Goal: Information Seeking & Learning: Compare options

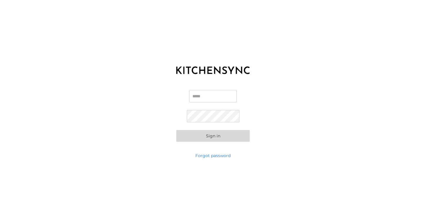
type input "**********"
click at [204, 136] on button "Sign in" at bounding box center [213, 136] width 74 height 12
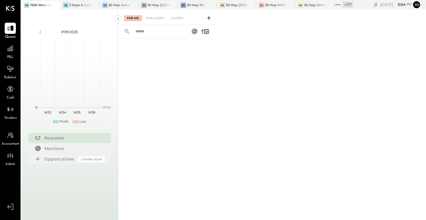
click at [56, 4] on icon at bounding box center [54, 5] width 7 height 7
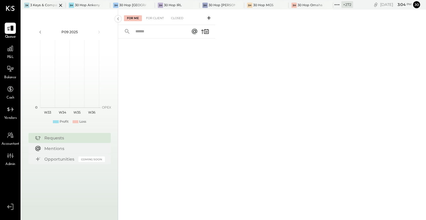
click at [59, 5] on icon at bounding box center [60, 5] width 7 height 7
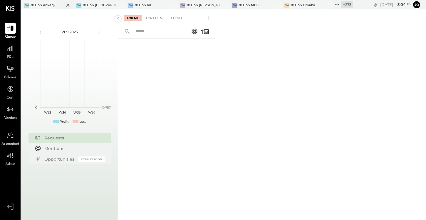
click at [64, 4] on icon at bounding box center [67, 5] width 7 height 7
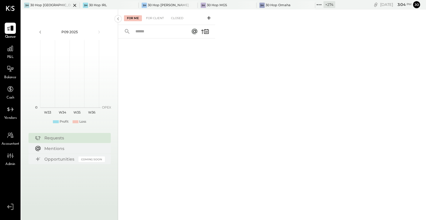
click at [71, 4] on icon at bounding box center [74, 5] width 7 height 7
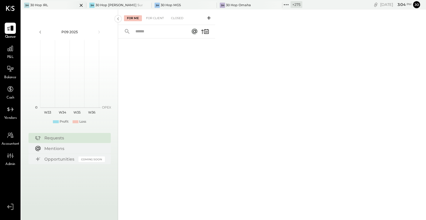
click at [78, 5] on icon at bounding box center [81, 5] width 7 height 7
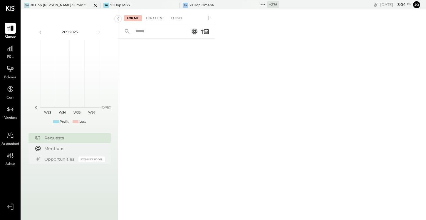
click at [86, 4] on div at bounding box center [90, 5] width 21 height 8
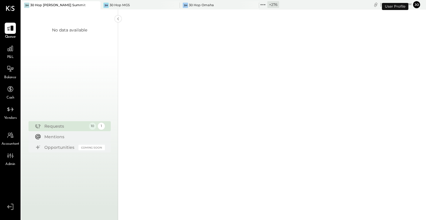
click at [101, 4] on div "3H 30 Hop MGS" at bounding box center [136, 5] width 71 height 5
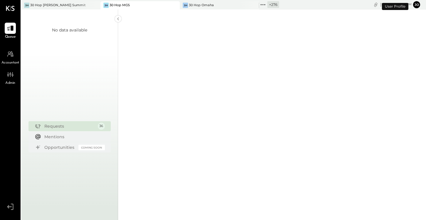
click at [94, 5] on icon at bounding box center [95, 5] width 3 height 3
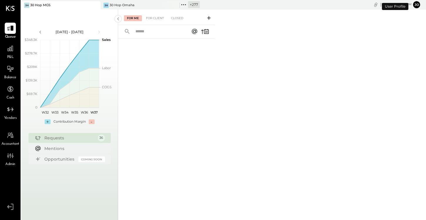
click at [93, 5] on icon at bounding box center [95, 5] width 7 height 7
click at [10, 47] on icon at bounding box center [10, 49] width 8 height 8
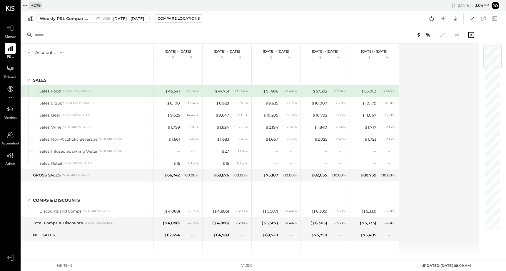
click at [24, 5] on icon at bounding box center [25, 6] width 8 height 8
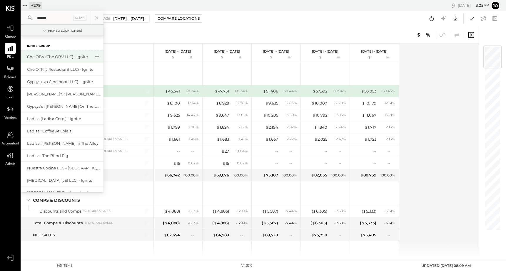
type input "******"
click at [97, 57] on icon at bounding box center [97, 57] width 4 height 4
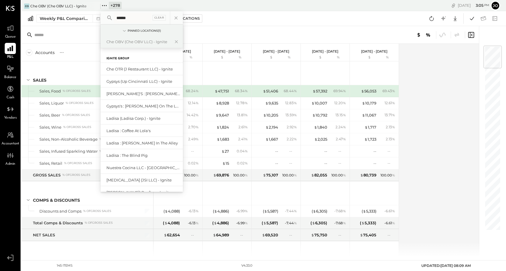
click at [9, 46] on icon at bounding box center [10, 49] width 8 height 8
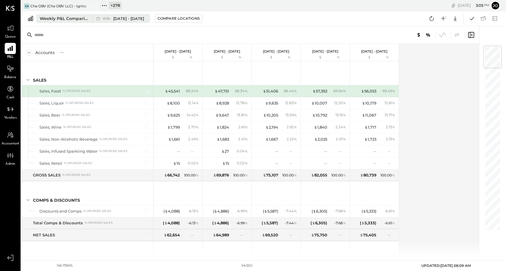
click at [69, 15] on button "Weekly P&L Comparison W36 [DATE] - [DATE]" at bounding box center [92, 18] width 113 height 8
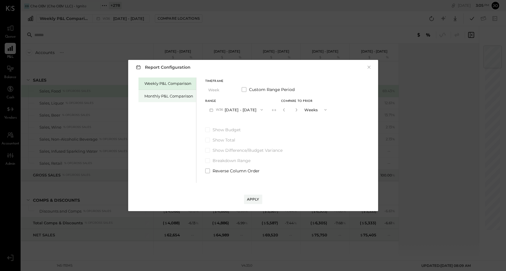
click at [160, 98] on div "Monthly P&L Comparison" at bounding box center [168, 97] width 49 height 6
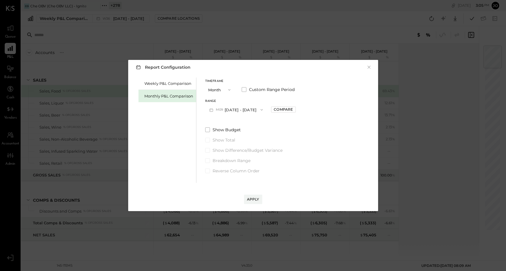
click at [232, 113] on button "M09 [DATE] - [DATE]" at bounding box center [236, 109] width 62 height 11
click at [239, 133] on span "[DATE] - [DATE]" at bounding box center [234, 135] width 28 height 5
click at [255, 198] on div "Apply" at bounding box center [253, 199] width 12 height 5
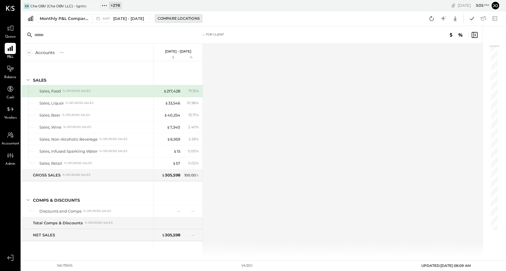
click at [176, 18] on div "Compare Locations" at bounding box center [179, 18] width 42 height 5
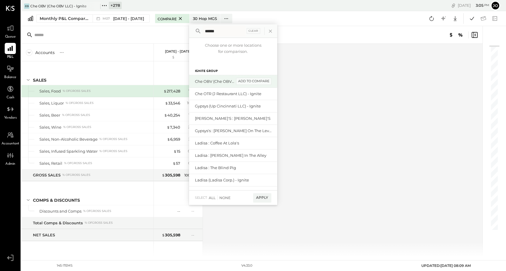
type input "******"
click at [253, 83] on div "add to compare" at bounding box center [253, 81] width 35 height 7
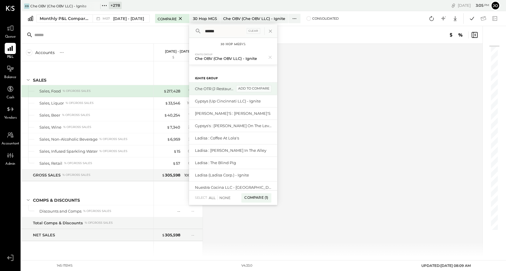
click at [252, 90] on div "add to compare" at bounding box center [253, 88] width 35 height 7
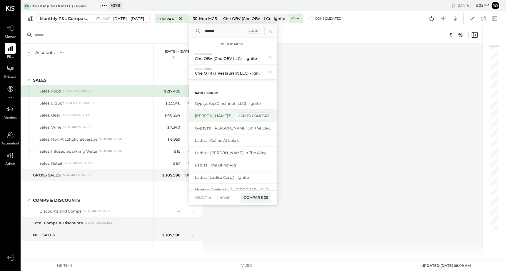
click at [252, 116] on div "add to compare" at bounding box center [253, 116] width 35 height 7
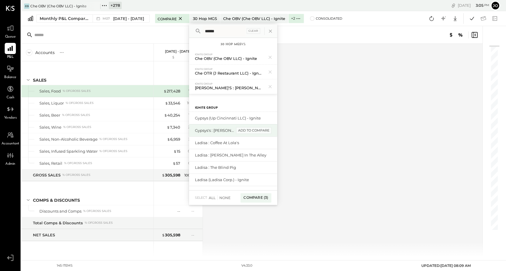
click at [251, 131] on div "add to compare" at bounding box center [253, 130] width 35 height 7
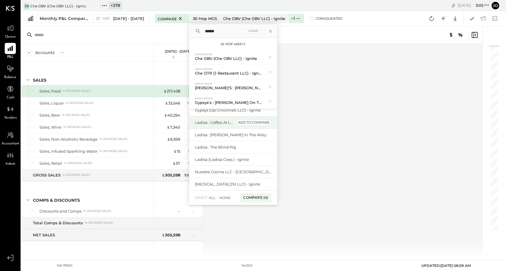
scroll to position [23, 0]
click at [249, 122] on div "add to compare" at bounding box center [253, 122] width 35 height 7
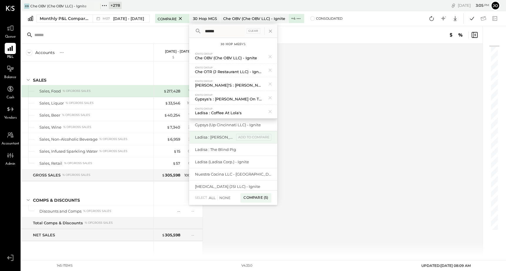
scroll to position [18, 0]
click at [253, 162] on div "add to compare" at bounding box center [253, 161] width 35 height 7
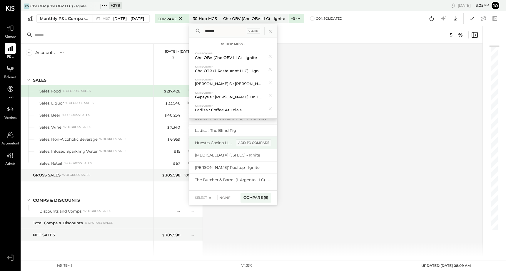
click at [247, 143] on div "add to compare" at bounding box center [253, 143] width 35 height 7
click at [248, 152] on div "add to compare" at bounding box center [253, 154] width 35 height 7
click at [248, 166] on div "add to compare" at bounding box center [253, 166] width 35 height 7
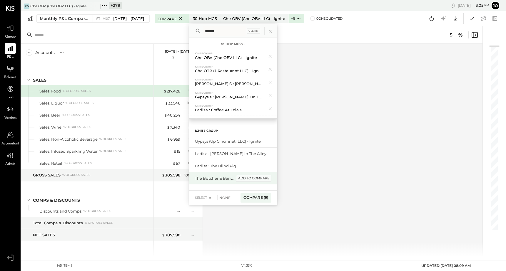
click at [249, 179] on div "add to compare" at bounding box center [253, 178] width 35 height 7
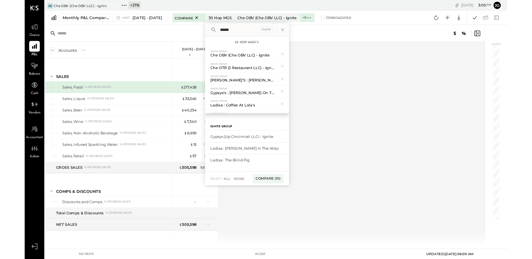
scroll to position [0, 0]
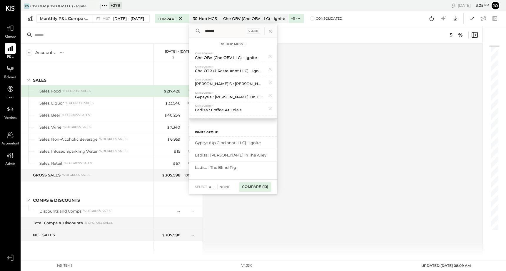
click at [251, 187] on div "Compare (10)" at bounding box center [255, 187] width 32 height 9
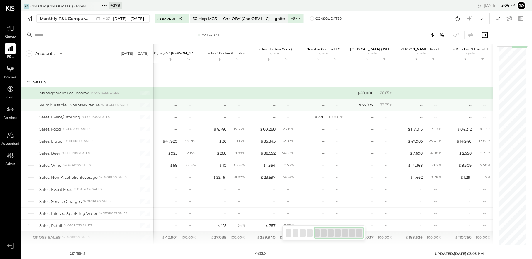
scroll to position [0, 200]
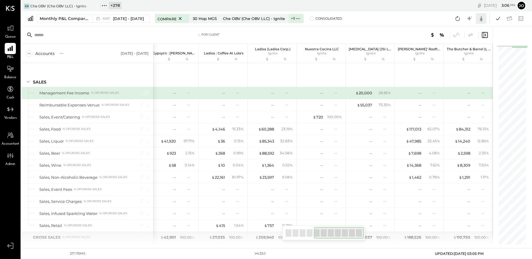
click at [432, 19] on icon at bounding box center [482, 19] width 8 height 8
click at [432, 52] on div "Excel" at bounding box center [463, 53] width 47 height 12
click at [72, 7] on div "Che OBV (Che OBV LLC) - Ignite" at bounding box center [58, 6] width 56 height 5
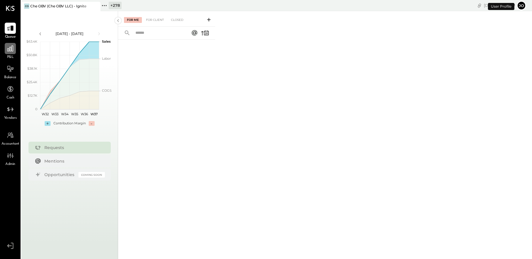
click at [5, 46] on div at bounding box center [10, 48] width 11 height 11
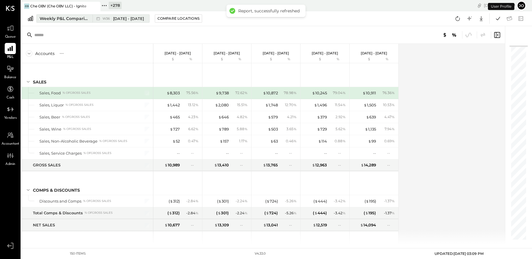
click at [64, 20] on div "Weekly P&L Comparison" at bounding box center [64, 19] width 49 height 6
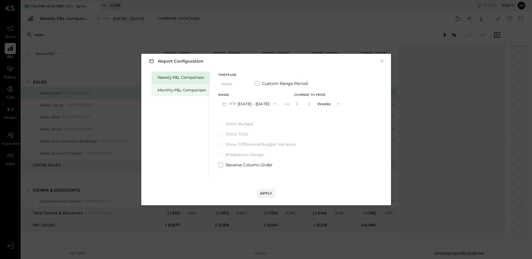
click at [183, 93] on div "Monthly P&L Comparison" at bounding box center [181, 90] width 58 height 12
click at [246, 99] on button "M09 [DATE] - [DATE]" at bounding box center [249, 103] width 62 height 11
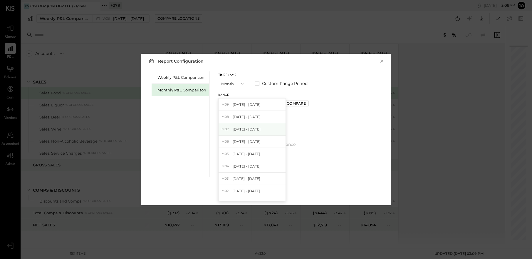
click at [257, 129] on div "M07 [DATE] - [DATE]" at bounding box center [252, 129] width 67 height 12
click at [268, 196] on button "Apply" at bounding box center [266, 193] width 18 height 9
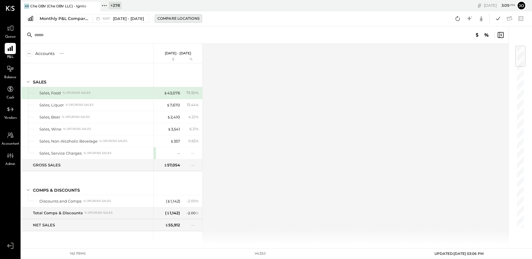
click at [160, 21] on div "Compare Locations" at bounding box center [179, 18] width 42 height 5
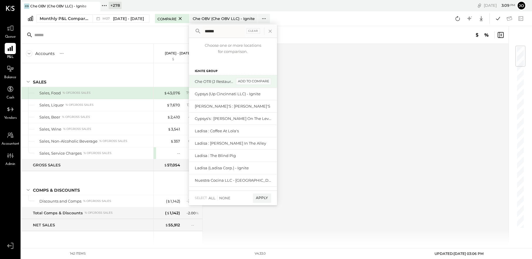
type input "******"
click at [251, 82] on div "add to compare" at bounding box center [253, 81] width 35 height 7
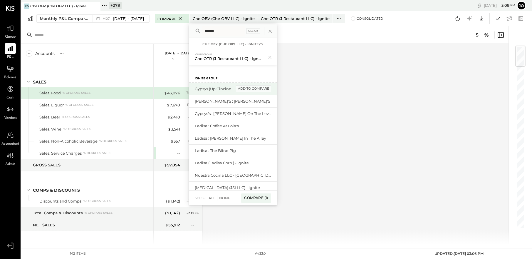
click at [250, 88] on div "add to compare" at bounding box center [253, 88] width 35 height 7
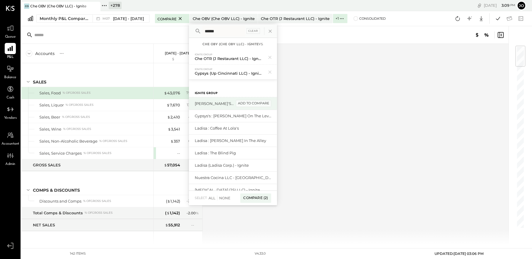
click at [250, 104] on div "add to compare" at bounding box center [253, 103] width 35 height 7
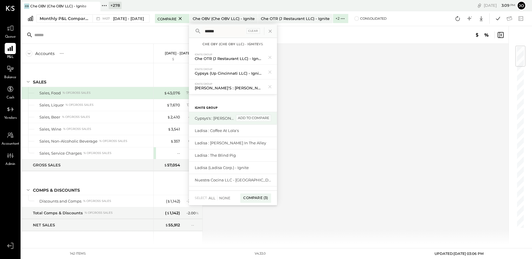
click at [251, 117] on div "add to compare" at bounding box center [253, 118] width 35 height 7
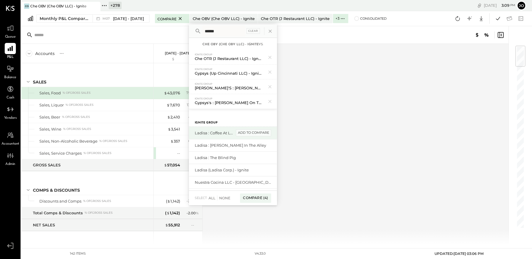
scroll to position [11, 0]
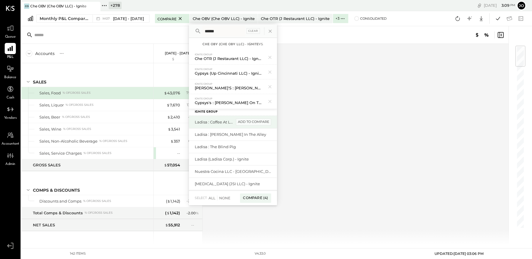
click at [253, 121] on div "add to compare" at bounding box center [253, 121] width 35 height 7
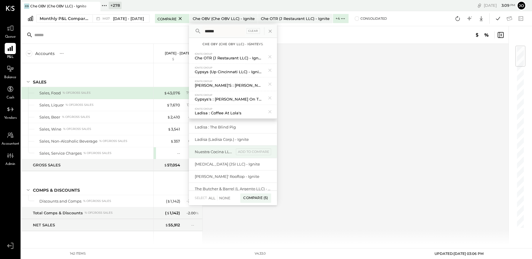
scroll to position [30, 0]
click at [252, 138] on div "add to compare" at bounding box center [253, 137] width 35 height 7
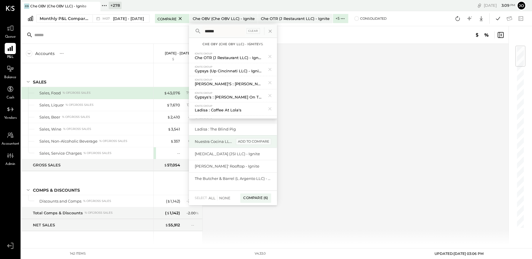
click at [252, 143] on div "add to compare" at bounding box center [253, 141] width 35 height 7
click at [252, 154] on div "add to compare" at bounding box center [253, 154] width 35 height 7
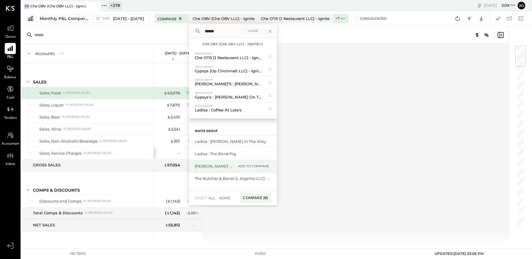
click at [252, 163] on div "add to compare" at bounding box center [253, 166] width 35 height 7
click at [251, 169] on div "add to compare" at bounding box center [253, 167] width 35 height 7
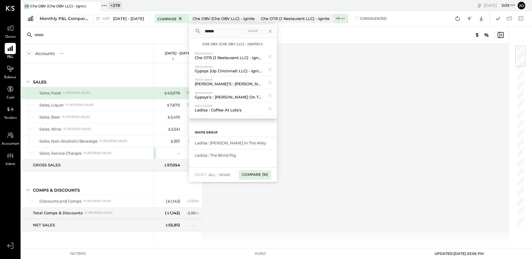
click at [252, 176] on div "Compare (10)" at bounding box center [255, 174] width 32 height 9
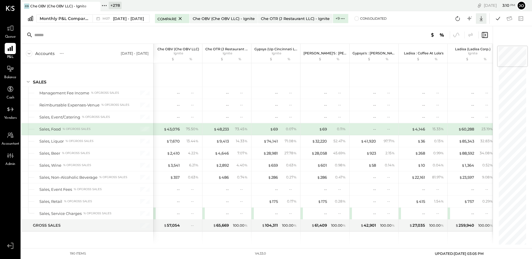
click at [432, 19] on icon at bounding box center [482, 19] width 8 height 8
click at [432, 54] on div "Excel" at bounding box center [463, 53] width 47 height 12
